Goal: Transaction & Acquisition: Purchase product/service

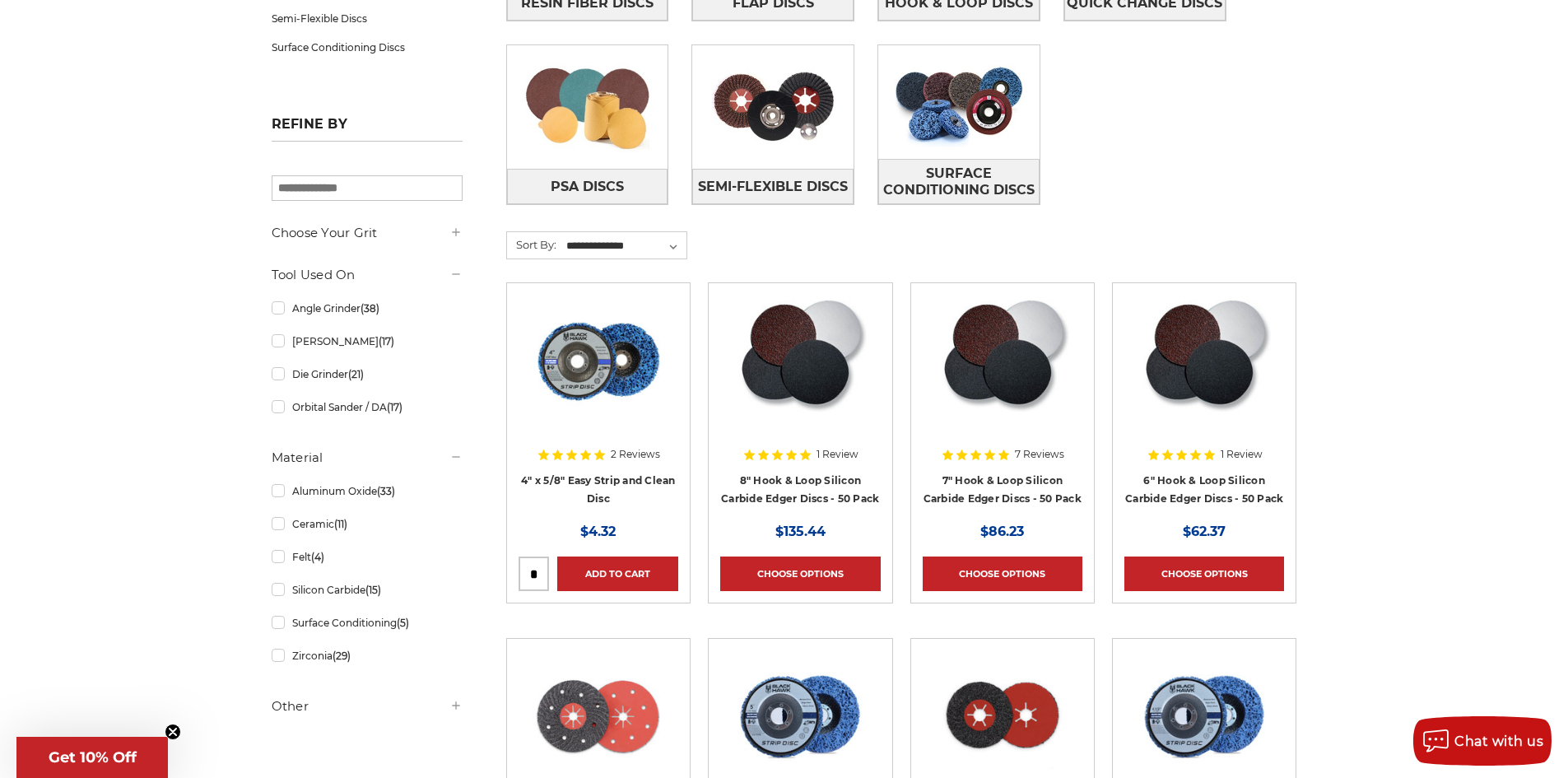
scroll to position [494, 0]
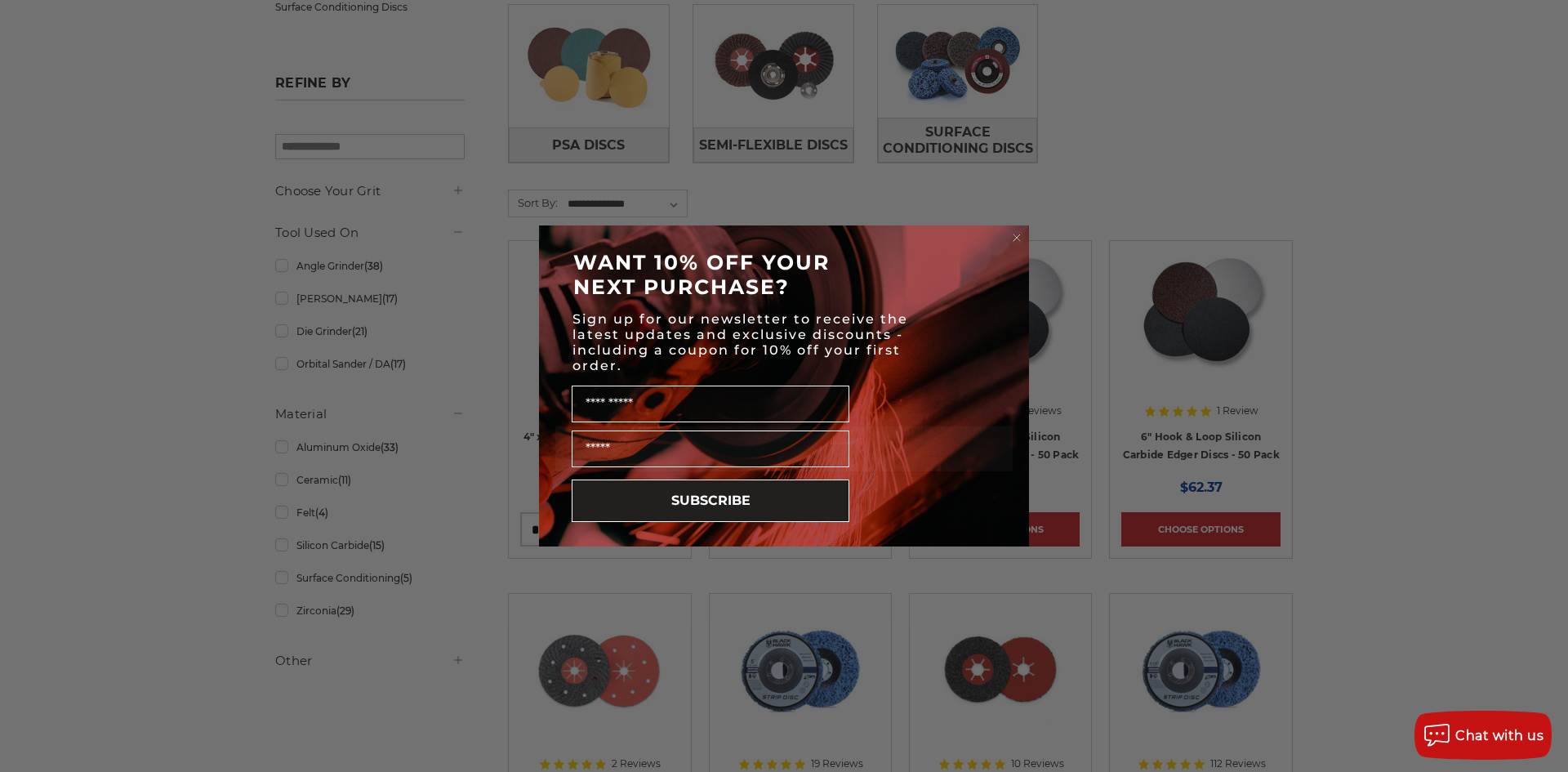
click at [1015, 237] on circle "Close dialog" at bounding box center [1017, 238] width 15 height 15
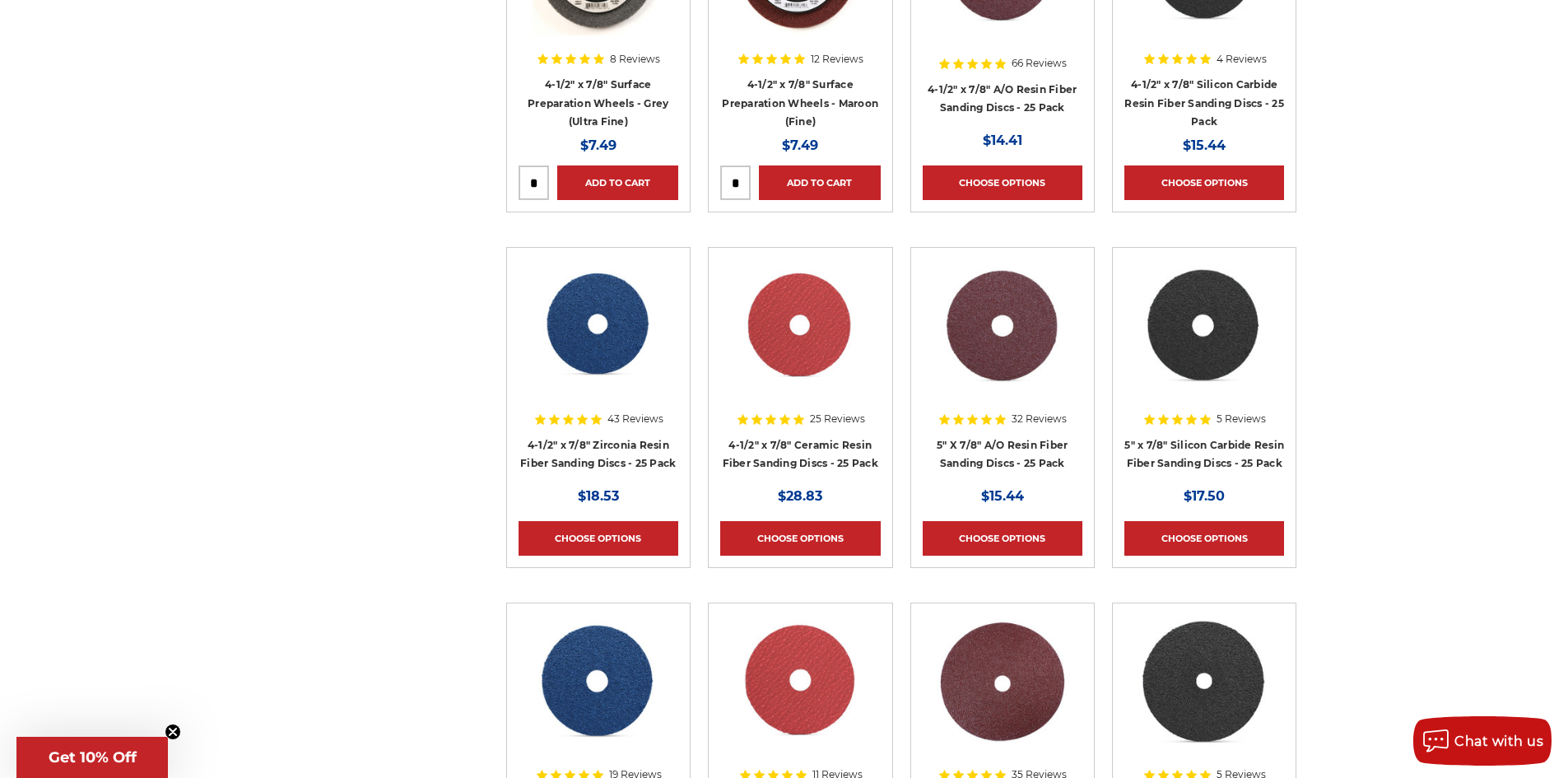
scroll to position [1317, 0]
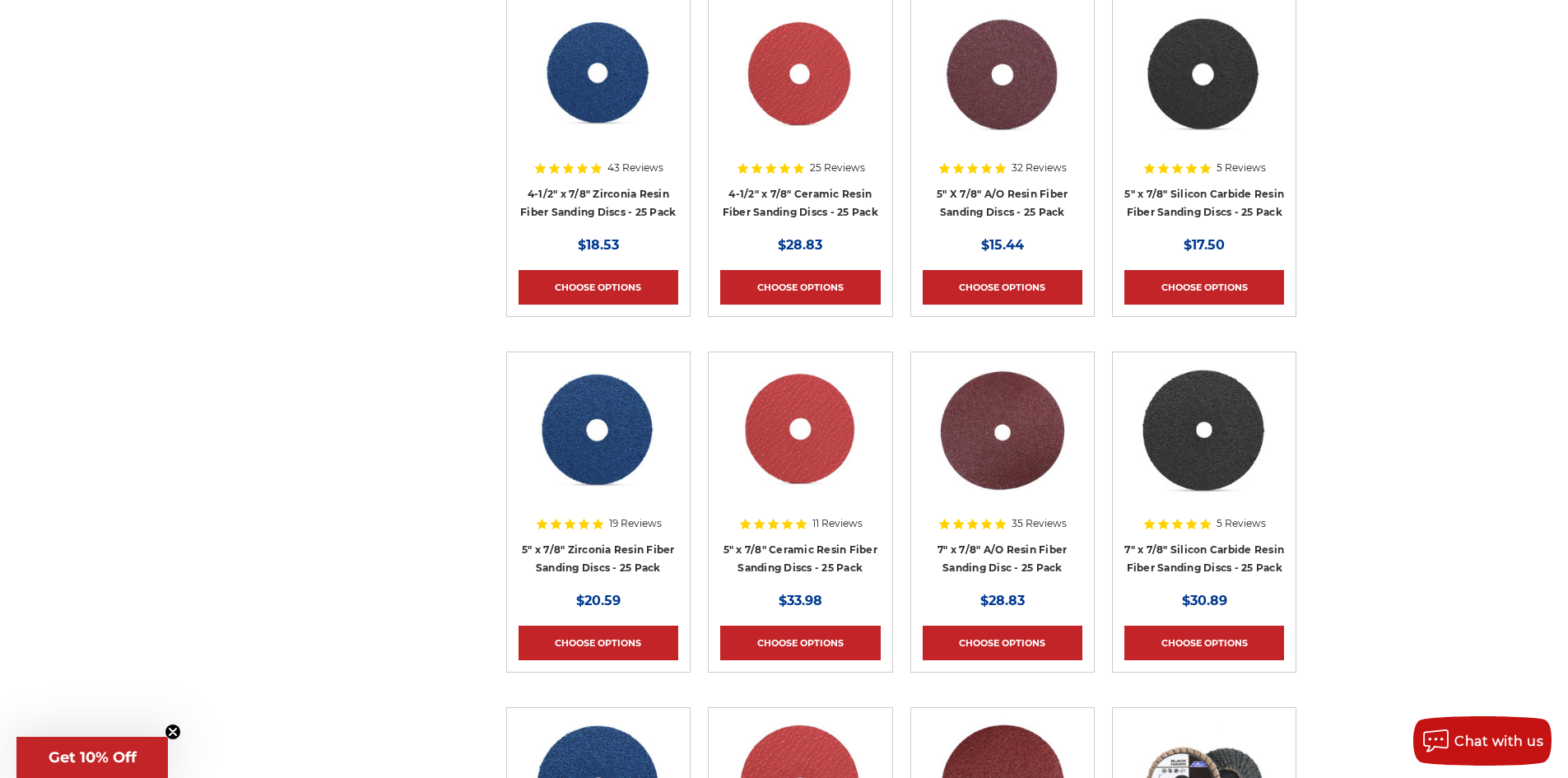
scroll to position [1811, 0]
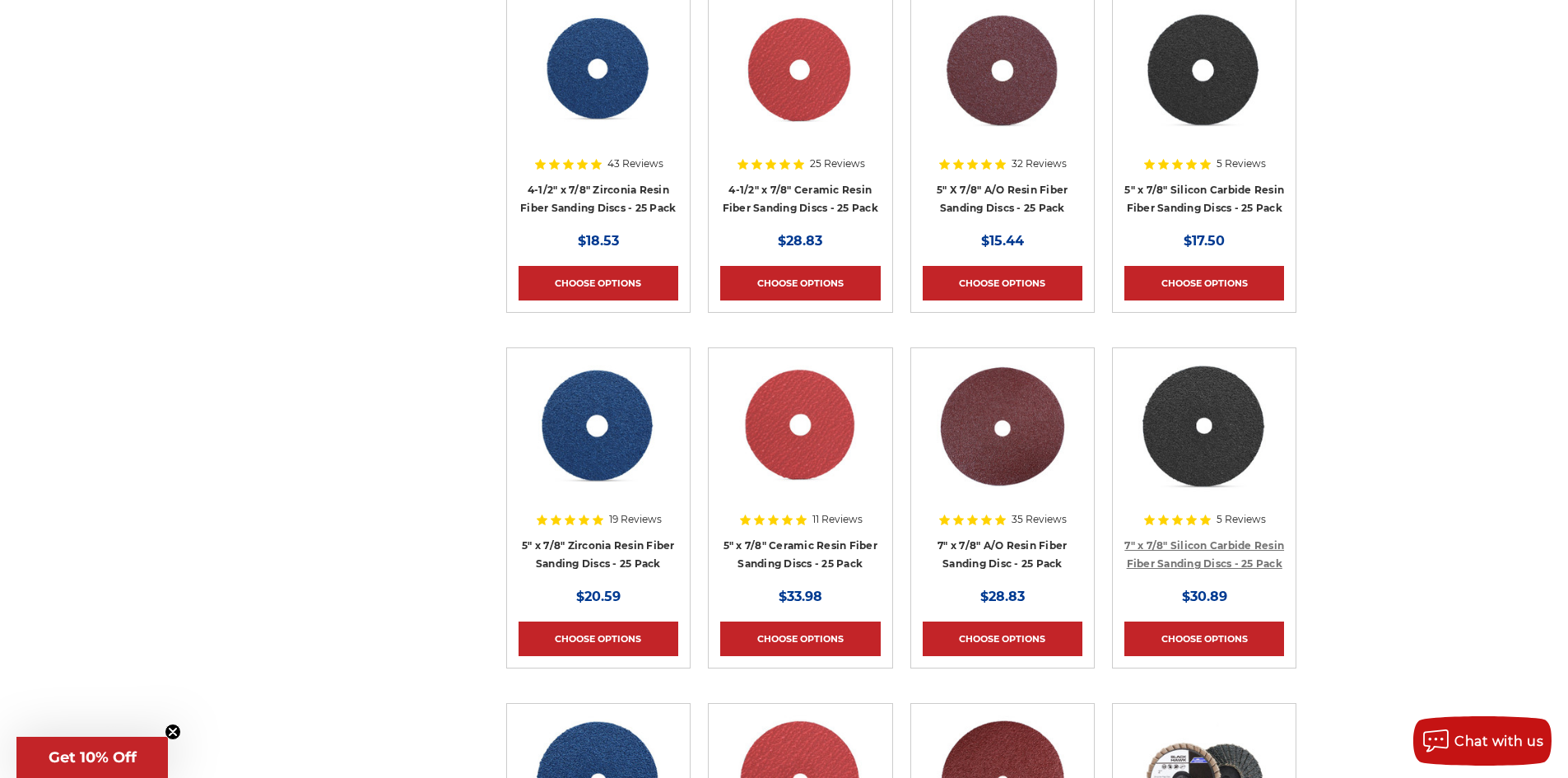
click at [1162, 539] on link "7" x 7/8" Silicon Carbide Resin Fiber Sanding Discs - 25 Pack" at bounding box center [1204, 555] width 160 height 31
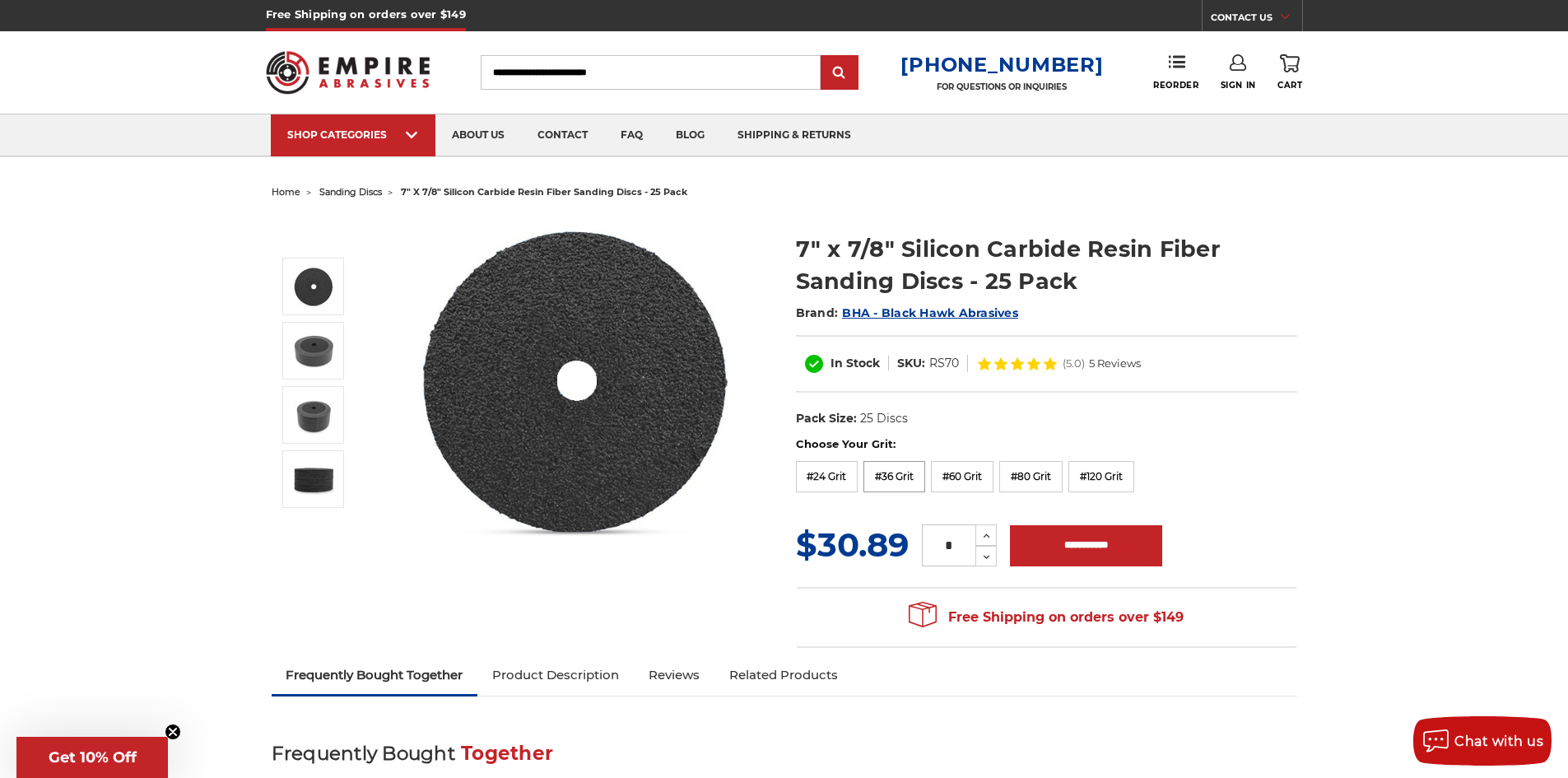
click at [914, 483] on label "#36 Grit" at bounding box center [894, 476] width 62 height 31
